Goal: Information Seeking & Learning: Learn about a topic

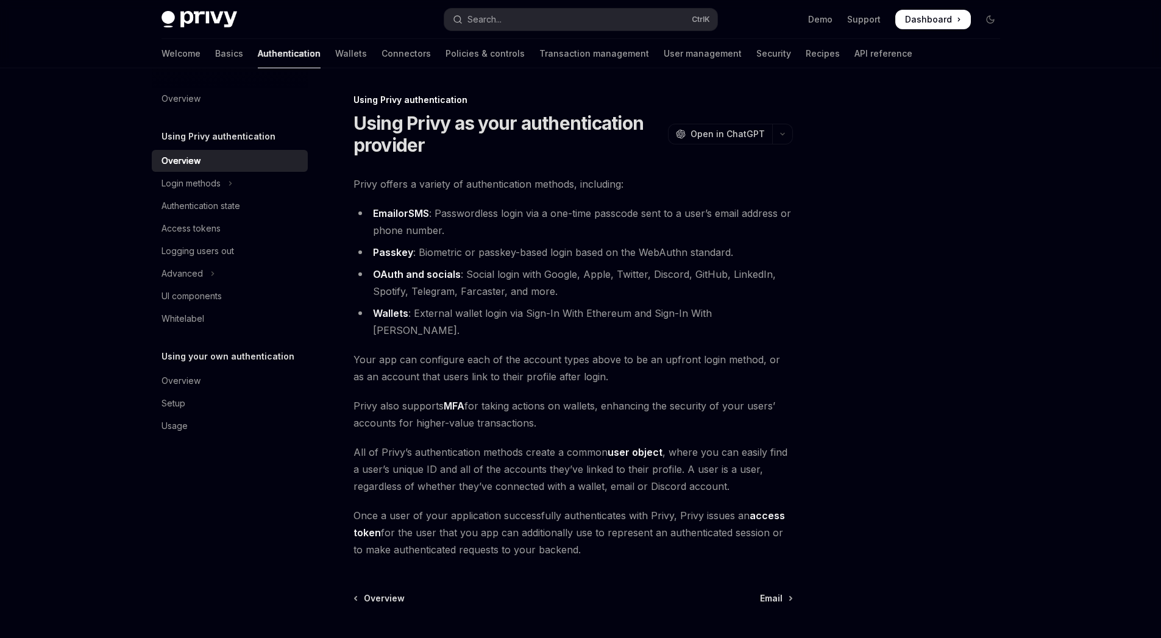
click at [588, 276] on li "OAuth and socials : Social login with Google, Apple, Twitter, Discord, GitHub, …" at bounding box center [574, 283] width 440 height 34
click at [513, 25] on button "Search... Ctrl K" at bounding box center [580, 20] width 273 height 22
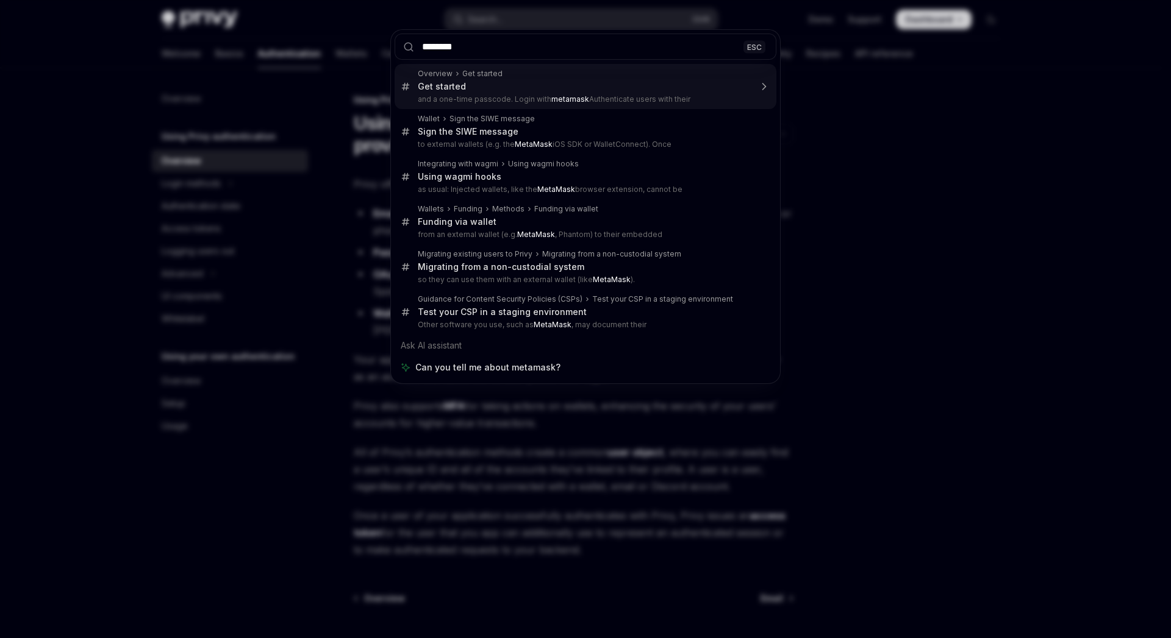
type input "********"
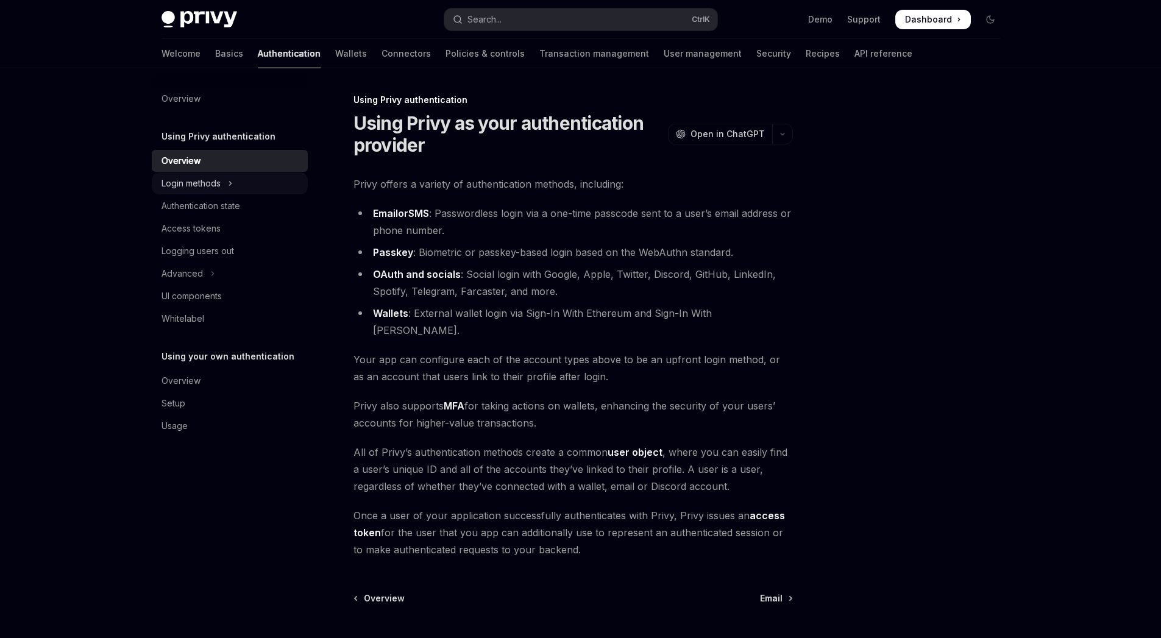
click at [264, 180] on button "Login methods" at bounding box center [230, 184] width 156 height 22
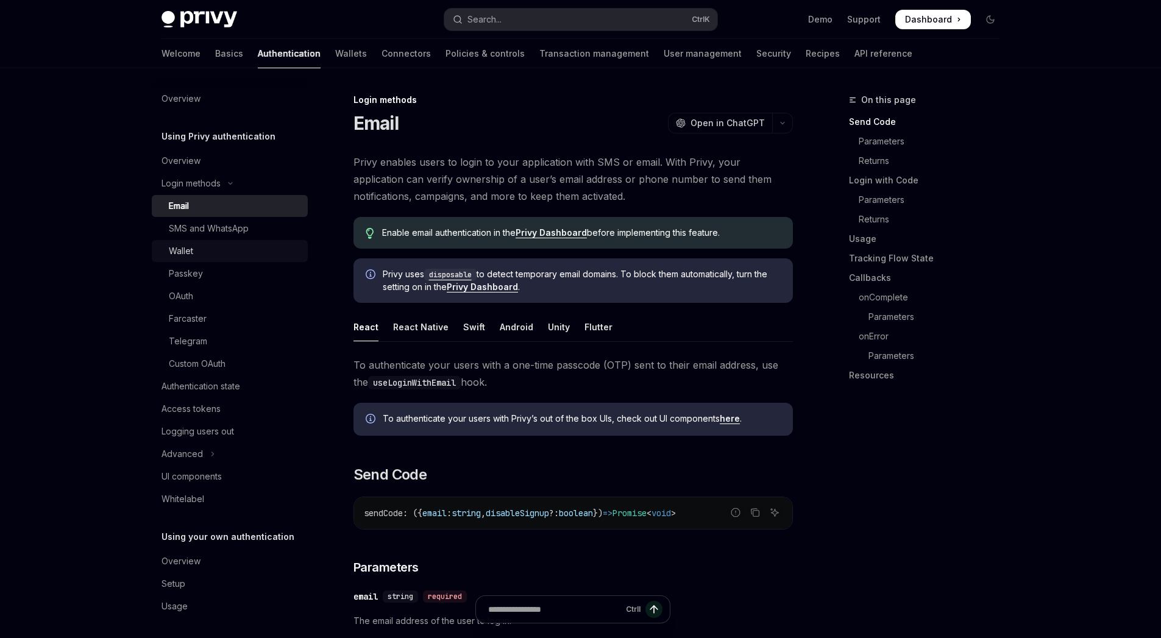
click at [257, 259] on link "Wallet" at bounding box center [230, 251] width 156 height 22
type textarea "*"
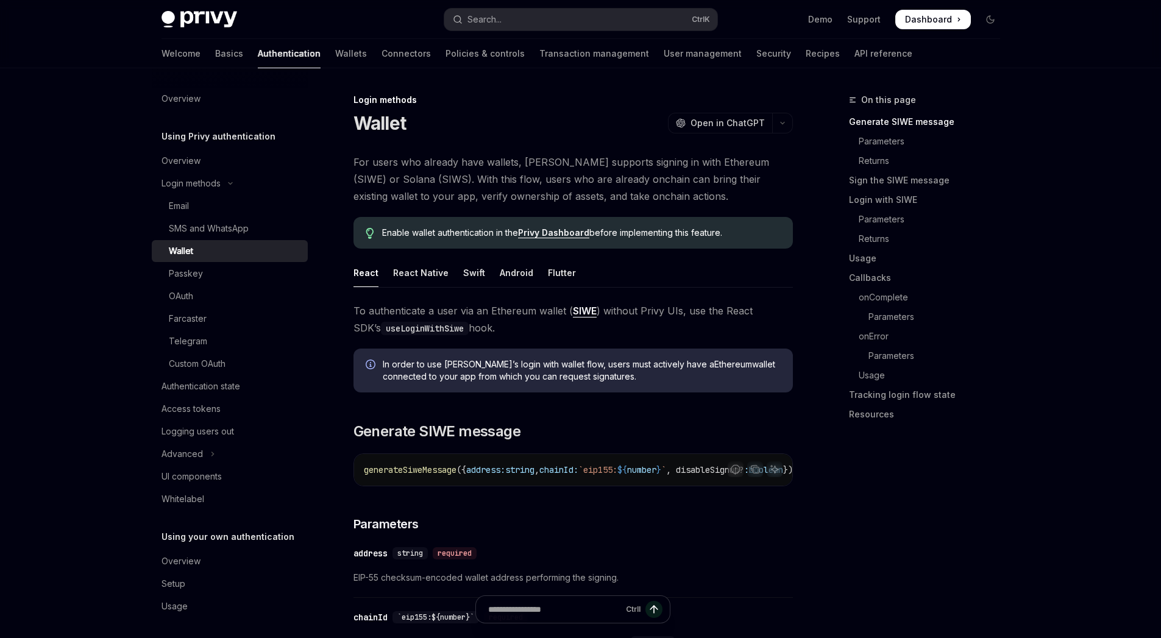
click at [546, 229] on link "Privy Dashboard" at bounding box center [553, 232] width 71 height 11
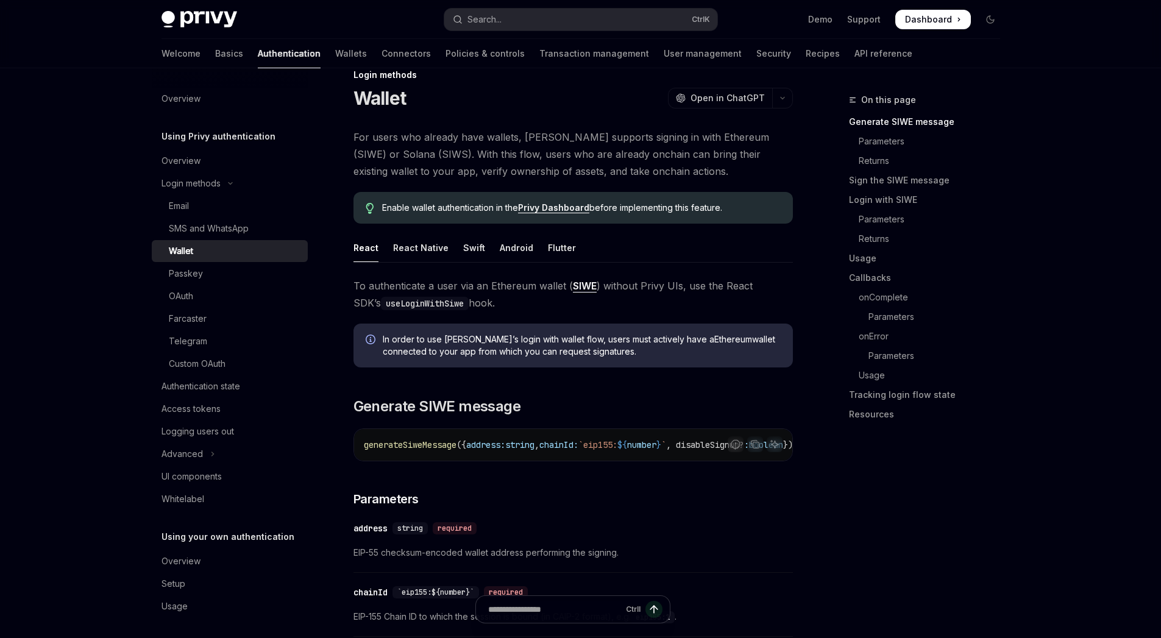
scroll to position [18, 0]
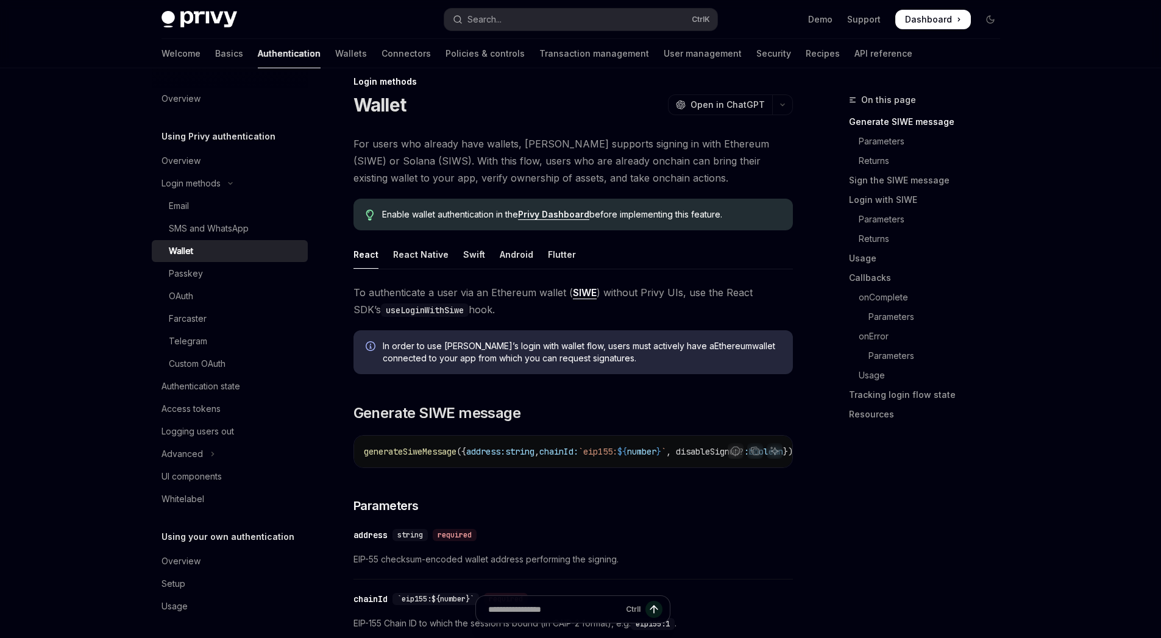
click at [641, 293] on span "To authenticate a user via an Ethereum wallet ( SIWE ) without Privy UIs, use t…" at bounding box center [574, 301] width 440 height 34
click at [643, 312] on span "To authenticate a user via an Ethereum wallet ( SIWE ) without Privy UIs, use t…" at bounding box center [574, 301] width 440 height 34
click at [639, 298] on span "To authenticate a user via an Ethereum wallet ( SIWE ) without Privy UIs, use t…" at bounding box center [574, 301] width 440 height 34
click at [641, 306] on span "To authenticate a user via an Ethereum wallet ( SIWE ) without Privy UIs, use t…" at bounding box center [574, 301] width 440 height 34
click at [607, 363] on span "In order to use [PERSON_NAME]’s login with wallet flow, users must actively hav…" at bounding box center [582, 352] width 398 height 24
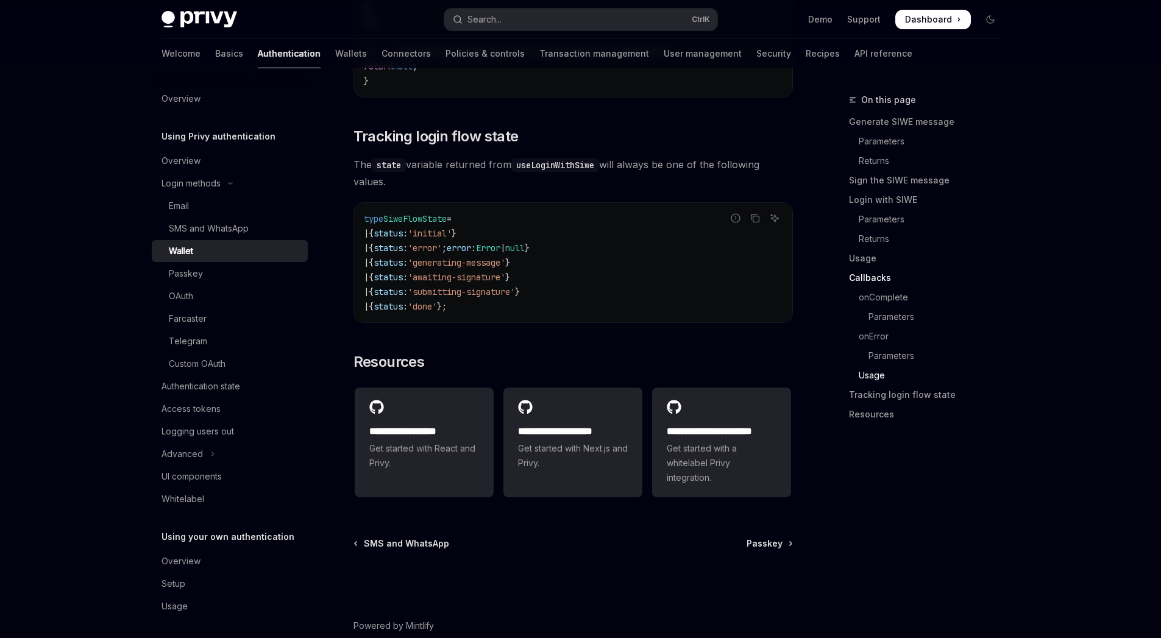
scroll to position [3078, 0]
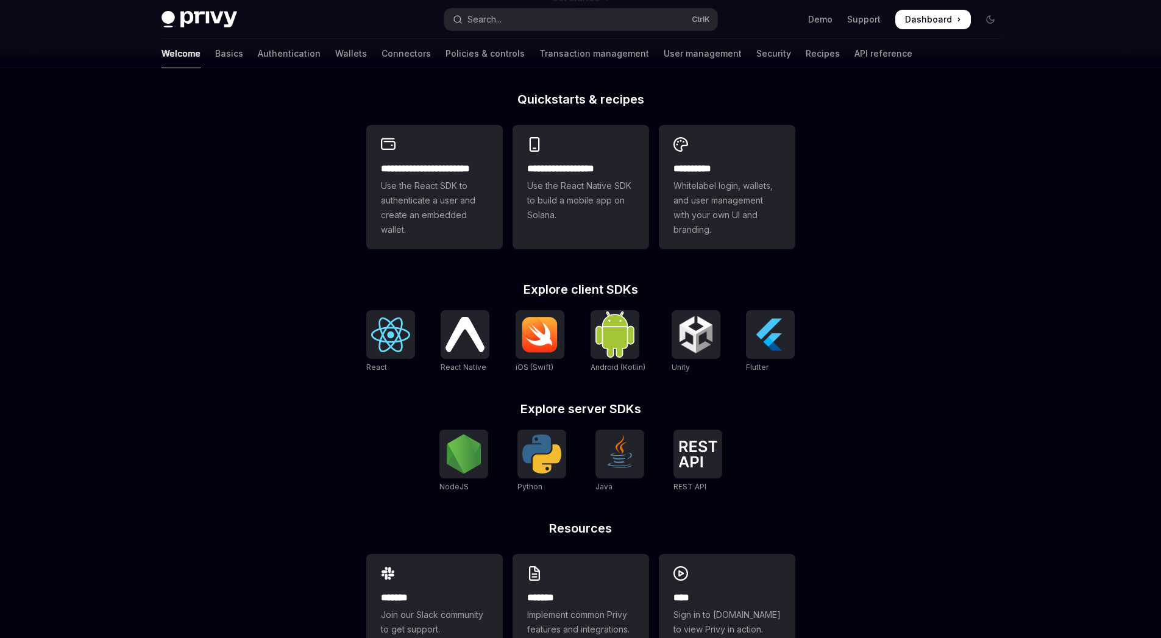
scroll to position [320, 0]
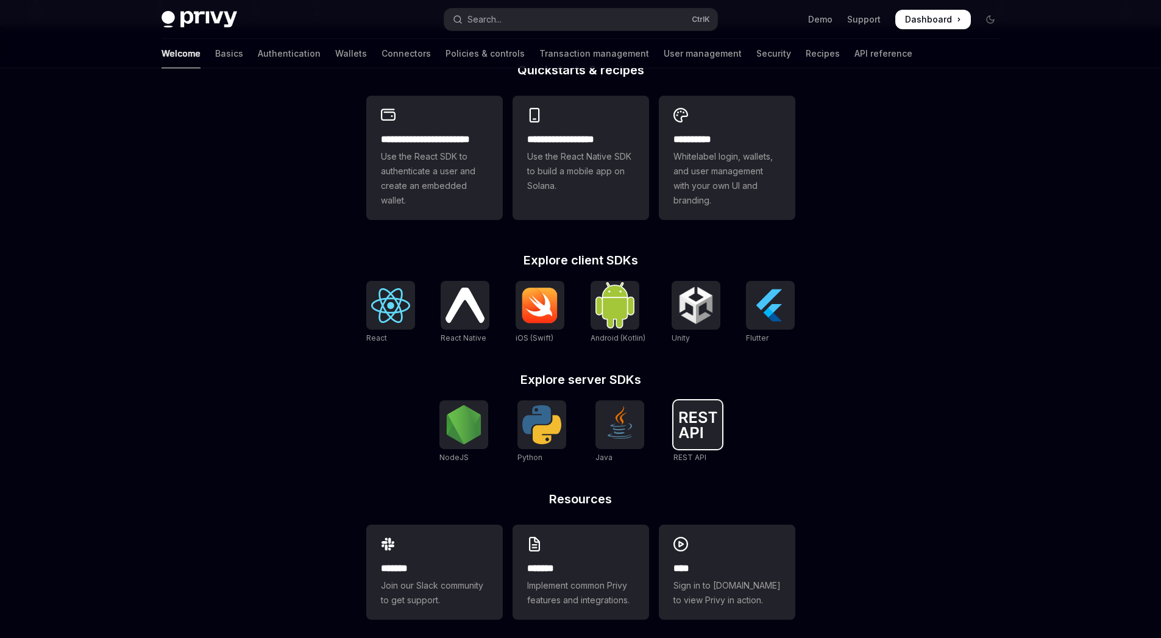
click at [704, 418] on img at bounding box center [698, 425] width 39 height 27
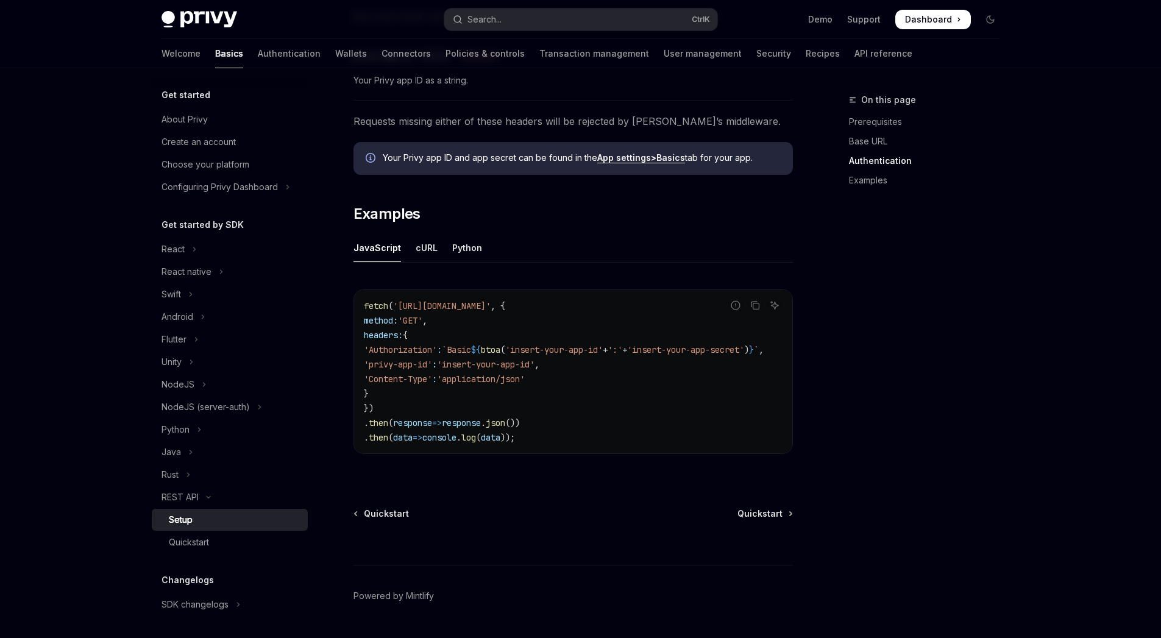
scroll to position [510, 0]
